Goal: Ask a question: Seek information or help from site administrators or community

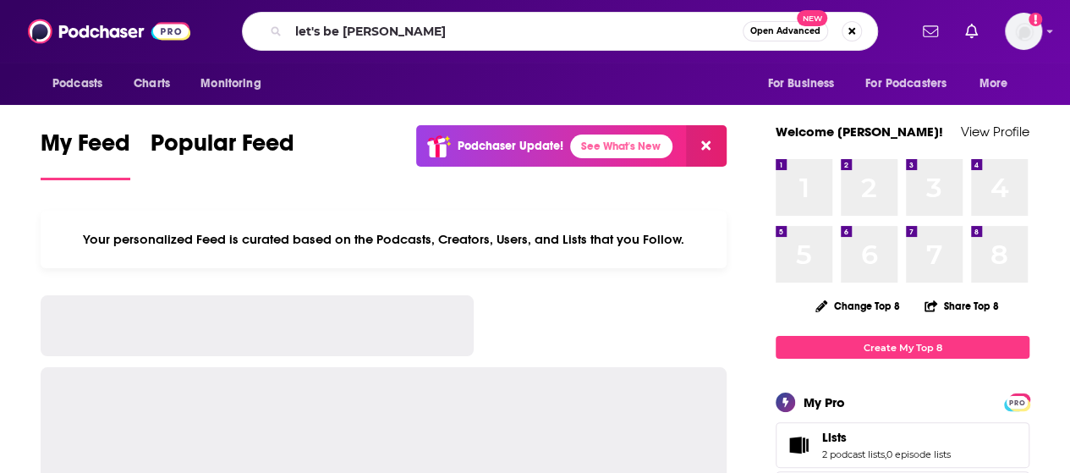
type input "let's be [PERSON_NAME]"
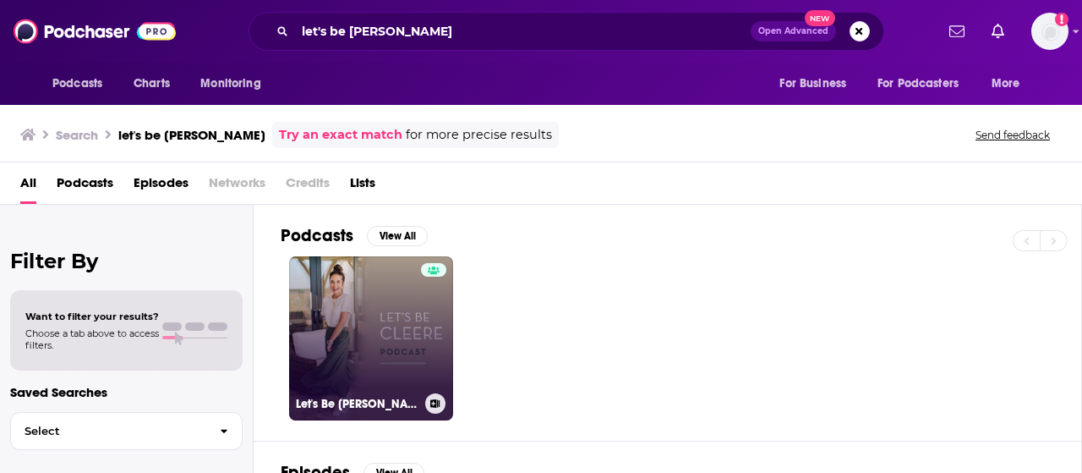
drag, startPoint x: 384, startPoint y: 352, endPoint x: 350, endPoint y: 358, distance: 34.3
click at [350, 358] on link "Let's Be [PERSON_NAME]" at bounding box center [371, 338] width 164 height 164
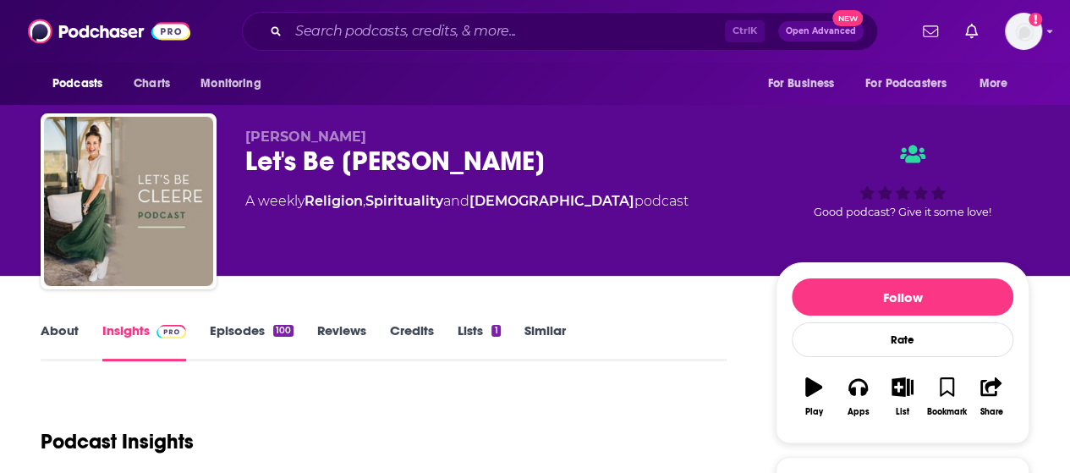
click at [216, 344] on link "Episodes 100" at bounding box center [252, 341] width 84 height 39
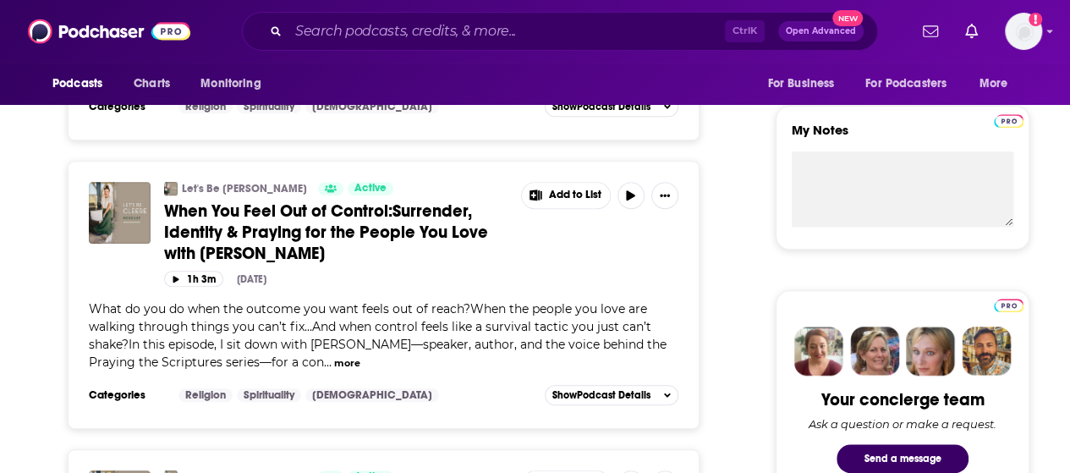
scroll to position [576, 0]
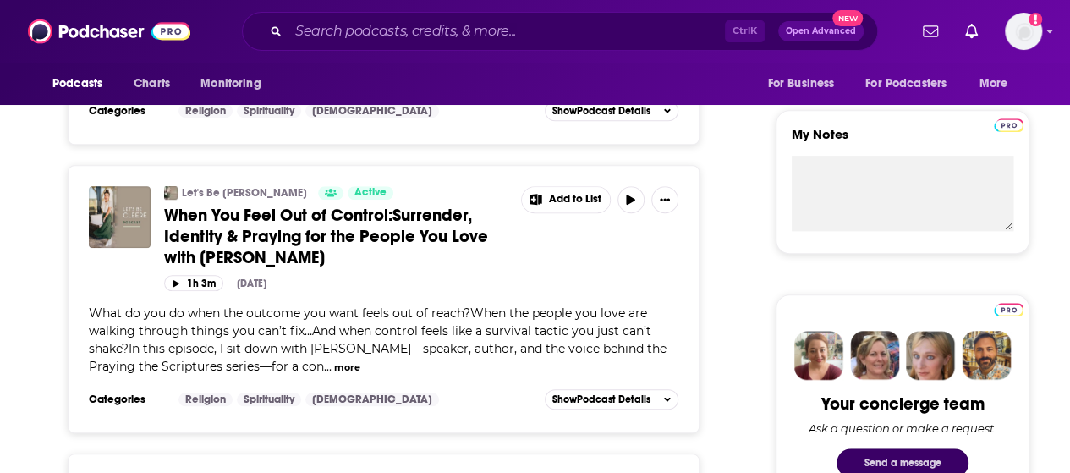
click at [942, 461] on button "Send a message" at bounding box center [902, 462] width 132 height 29
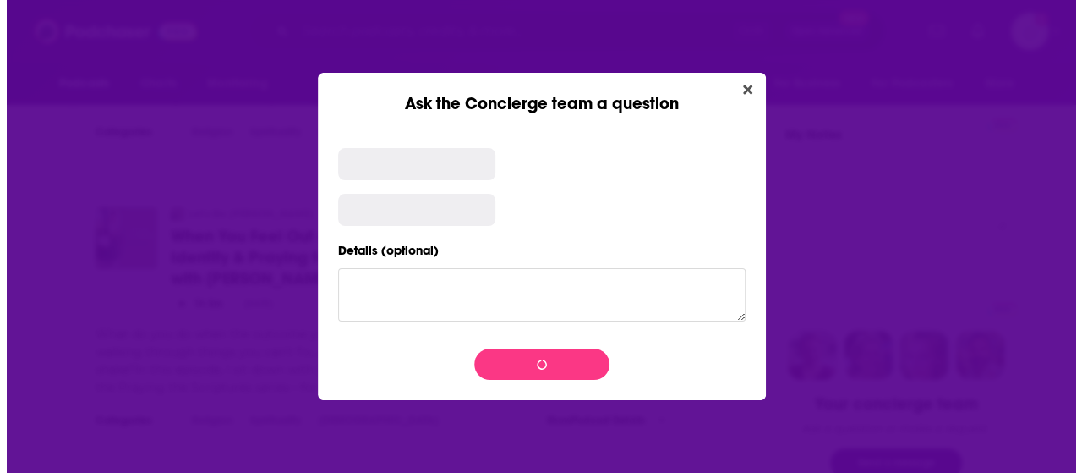
scroll to position [0, 0]
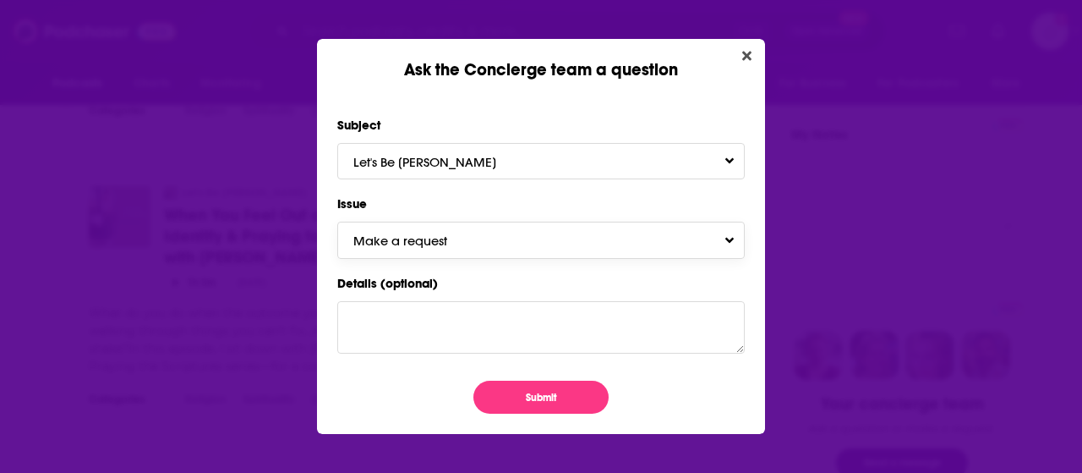
click at [721, 247] on button "Make a request" at bounding box center [541, 240] width 408 height 36
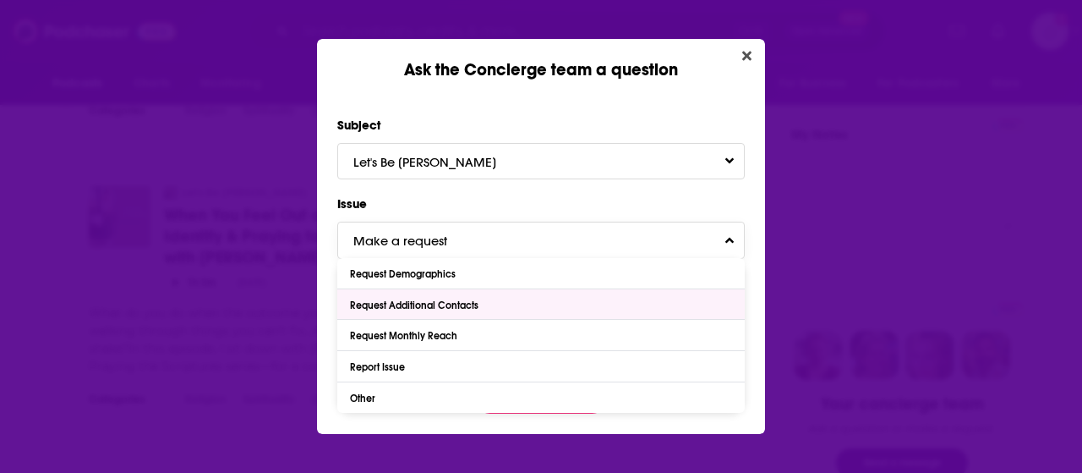
click at [616, 313] on div "Request Additional Contacts" at bounding box center [541, 304] width 408 height 30
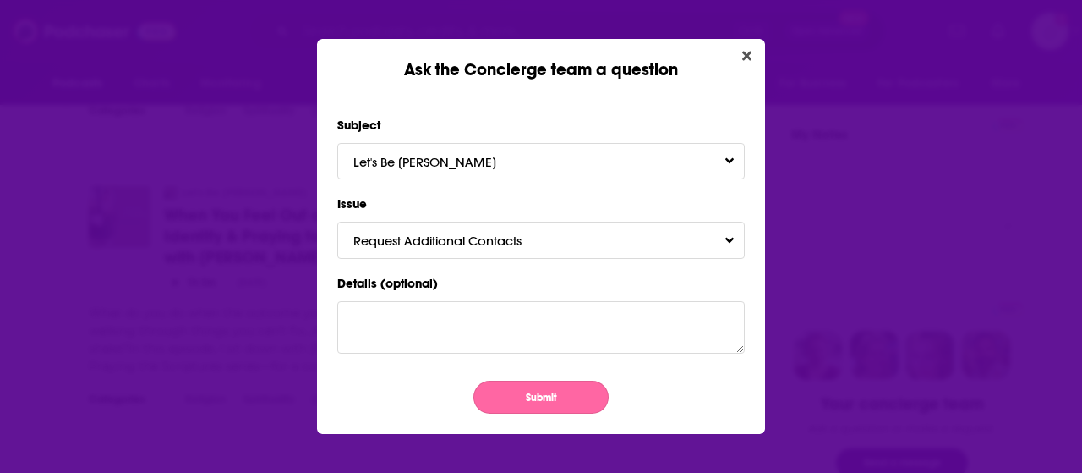
click at [570, 406] on button "Submit" at bounding box center [541, 397] width 135 height 33
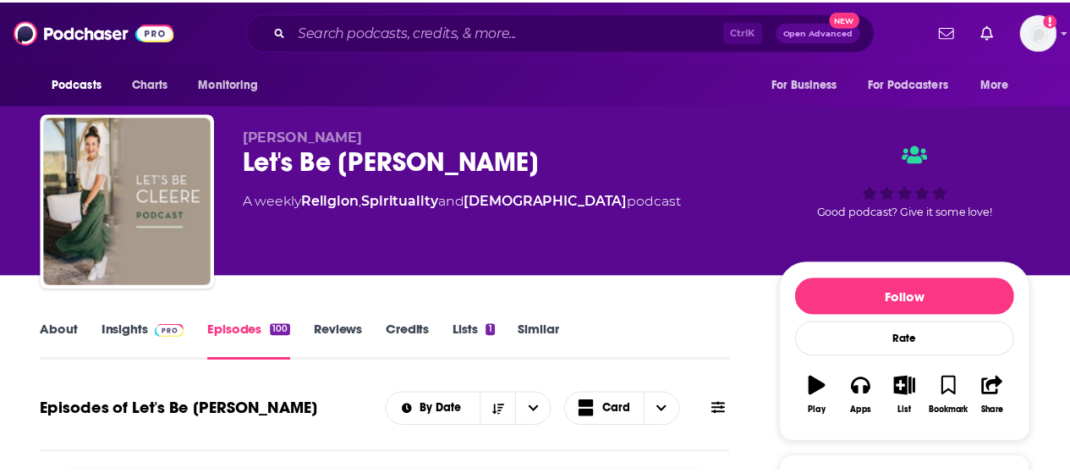
scroll to position [577, 0]
